Goal: Information Seeking & Learning: Learn about a topic

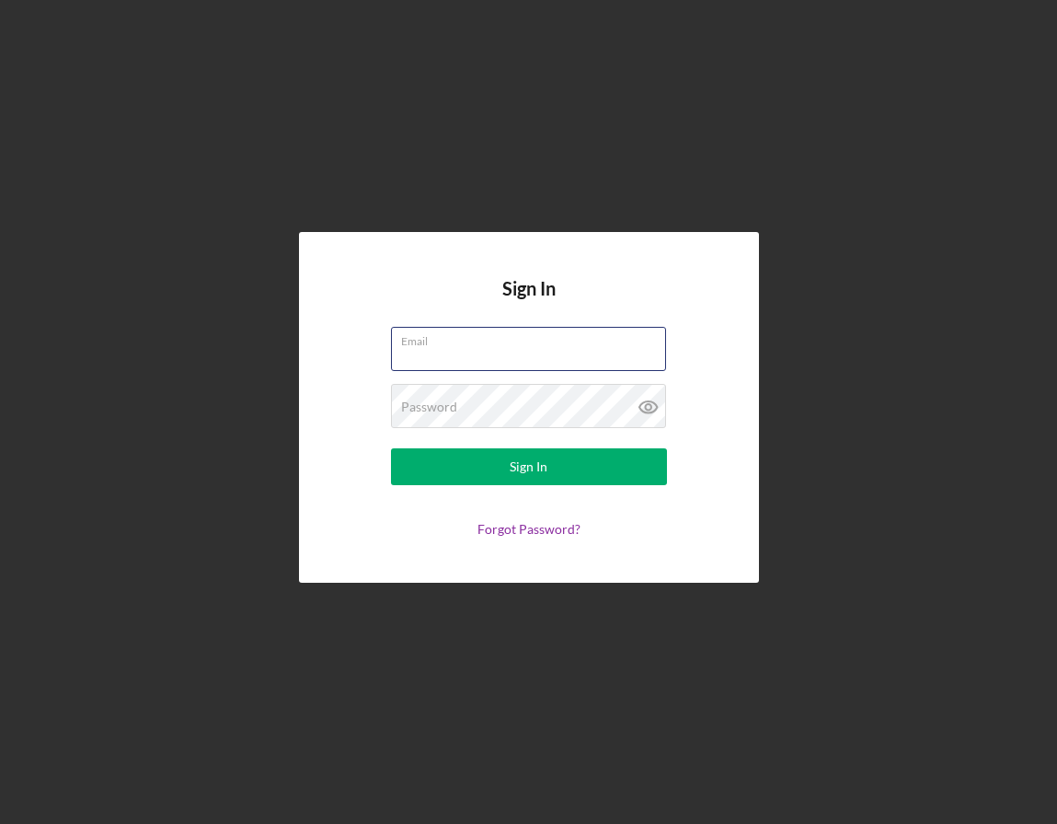
type input "[EMAIL_ADDRESS][DOMAIN_NAME]"
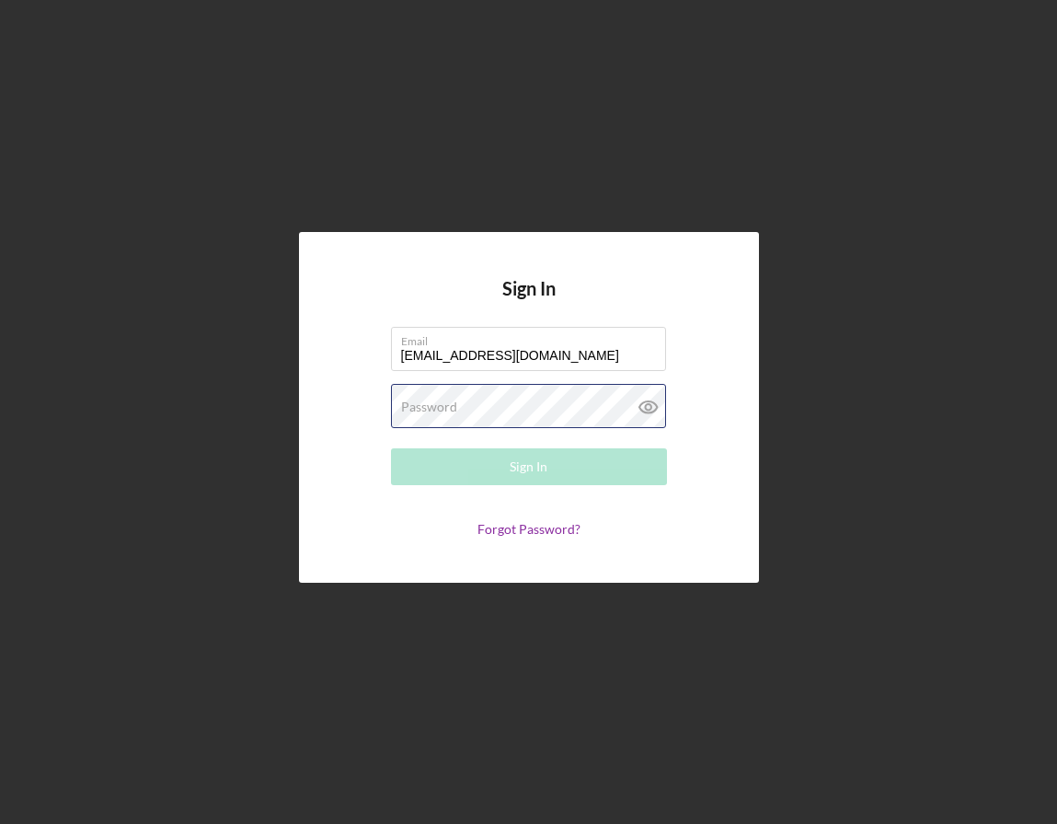
click at [528, 467] on button "Sign In" at bounding box center [529, 466] width 276 height 37
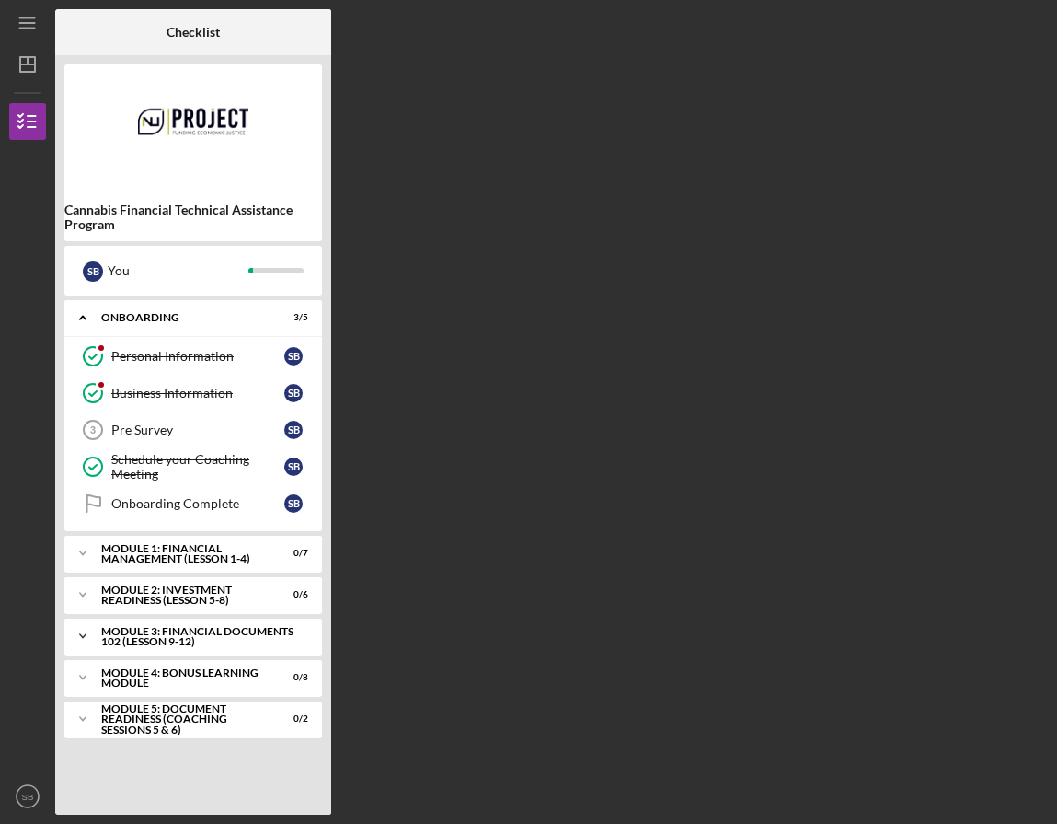
click at [226, 631] on div "Module 3: Financial Documents 102 (Lesson 9-12)" at bounding box center [200, 636] width 198 height 21
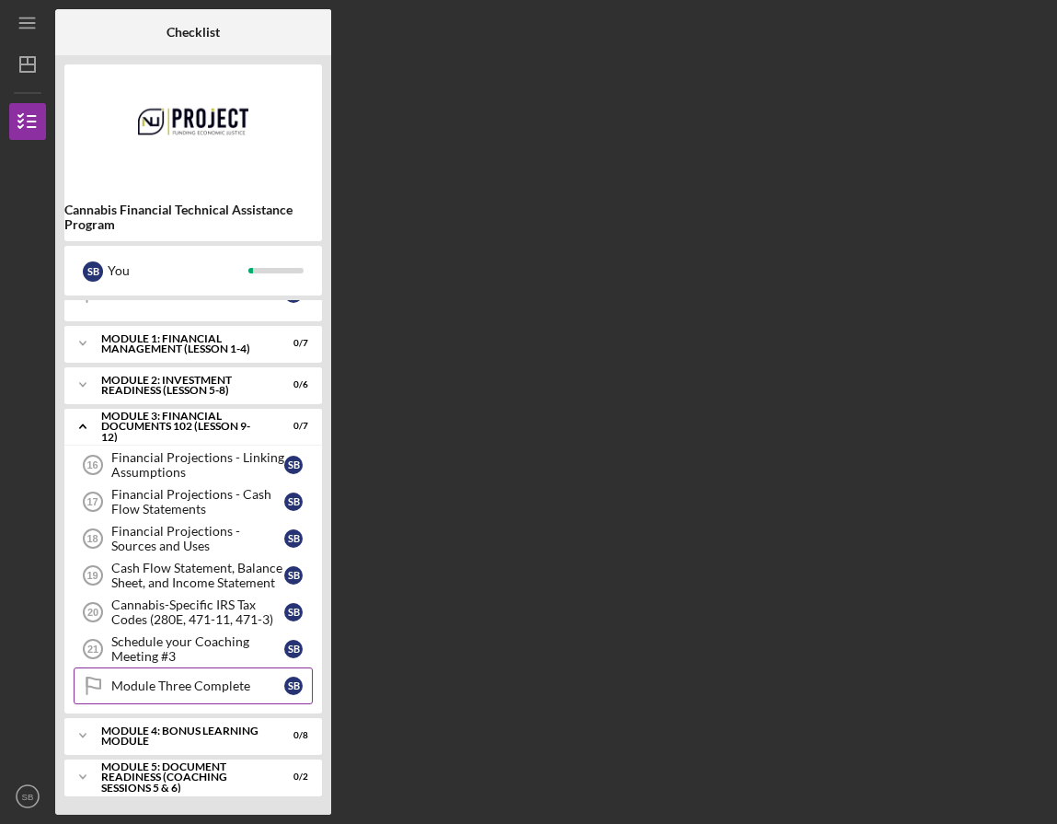
scroll to position [210, 0]
click at [163, 774] on div "Module 5: Document Readiness (Coaching Sessions 5 & 6)" at bounding box center [200, 777] width 198 height 21
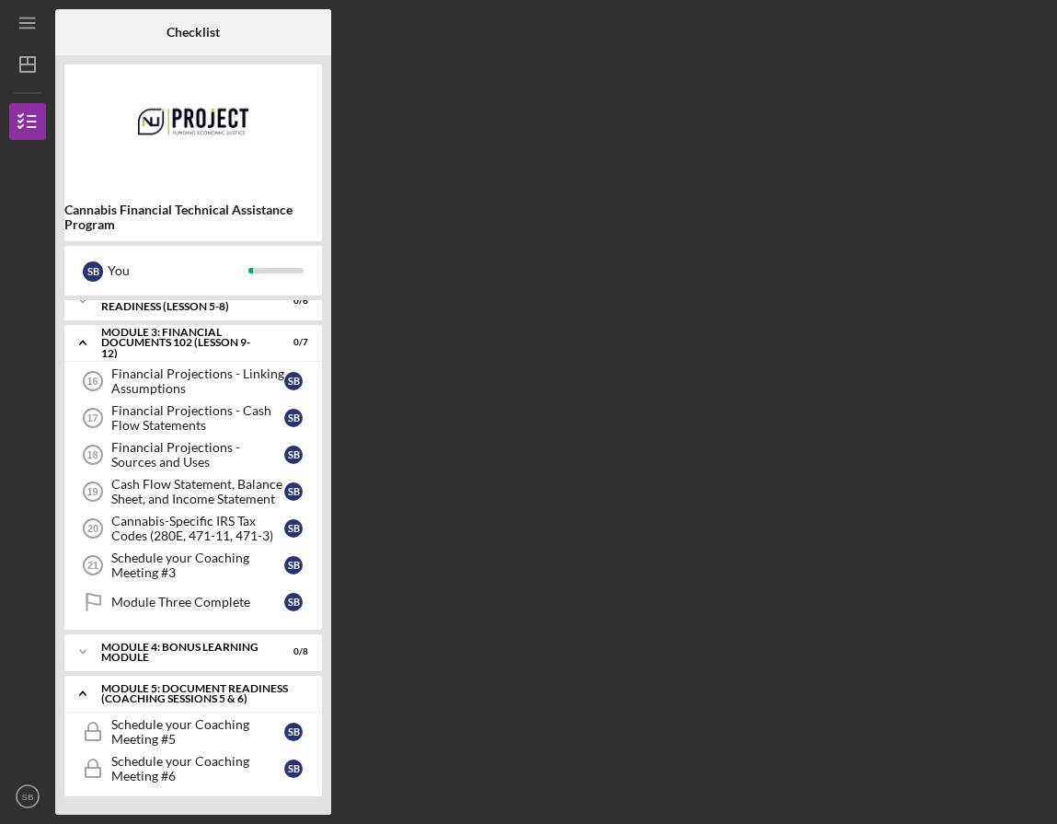
scroll to position [294, 0]
